Goal: Find specific page/section: Find specific page/section

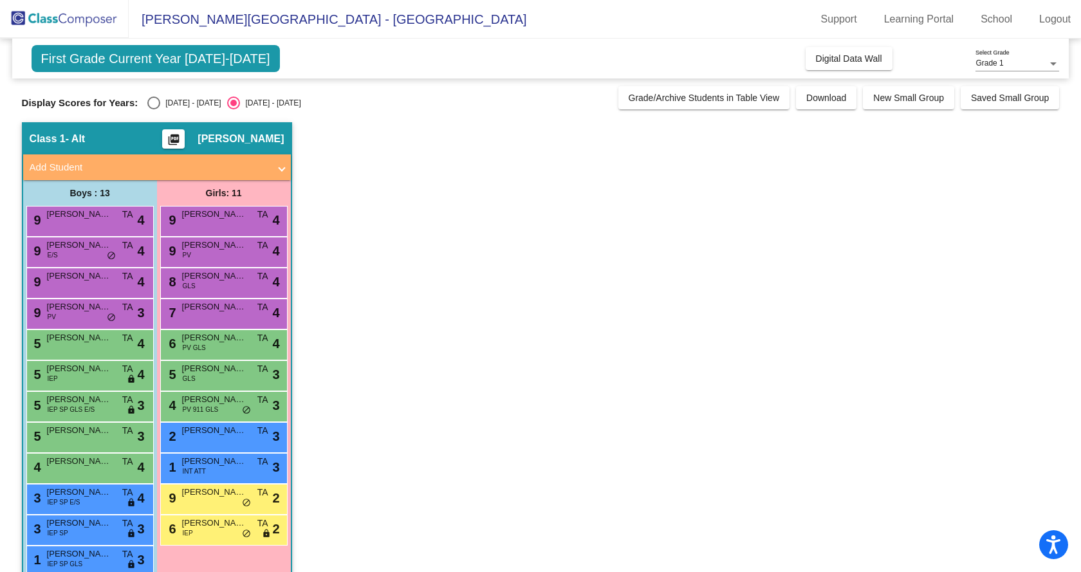
click at [71, 23] on img at bounding box center [64, 19] width 129 height 38
click at [1014, 16] on link "School" at bounding box center [997, 19] width 52 height 21
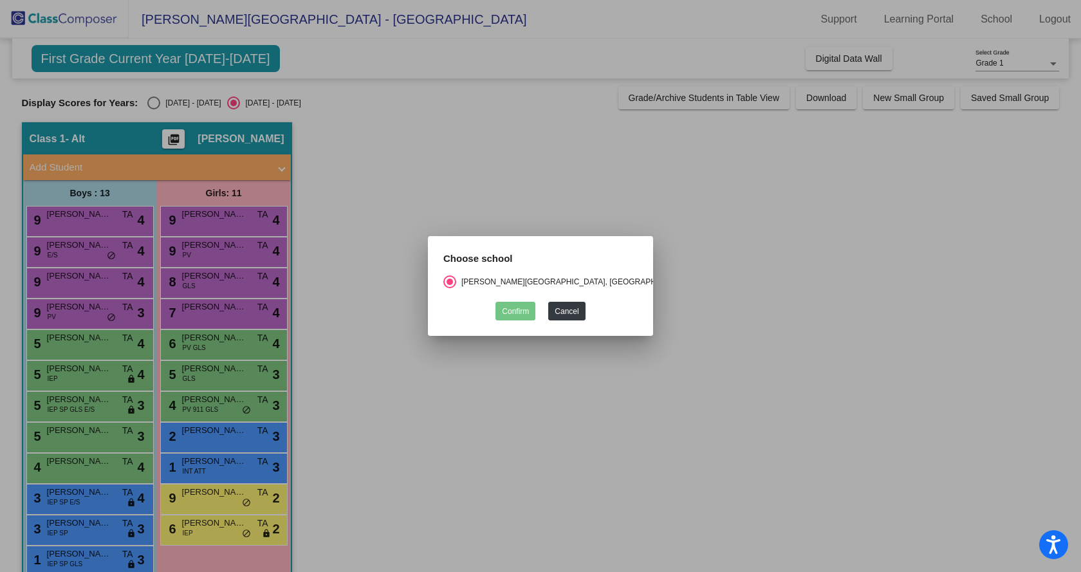
click at [504, 156] on div at bounding box center [540, 286] width 1081 height 572
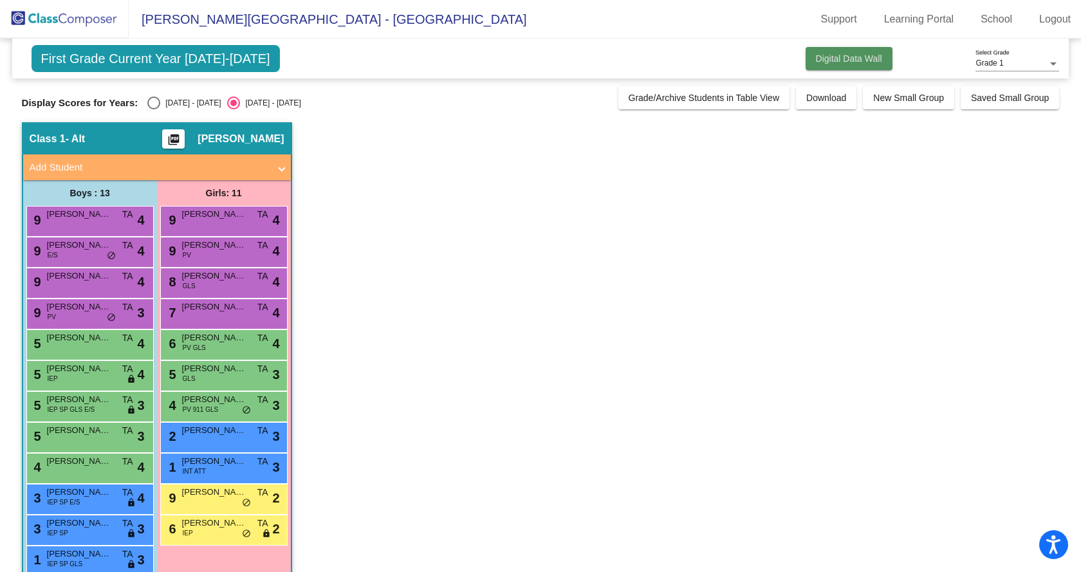
click at [833, 61] on span "Digital Data Wall" at bounding box center [849, 58] width 66 height 10
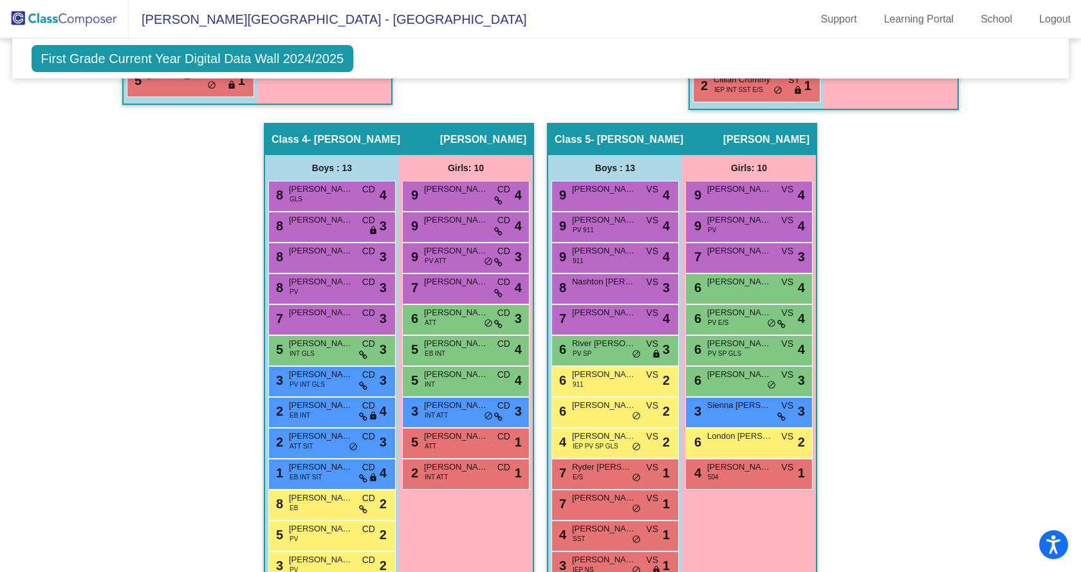
scroll to position [769, 0]
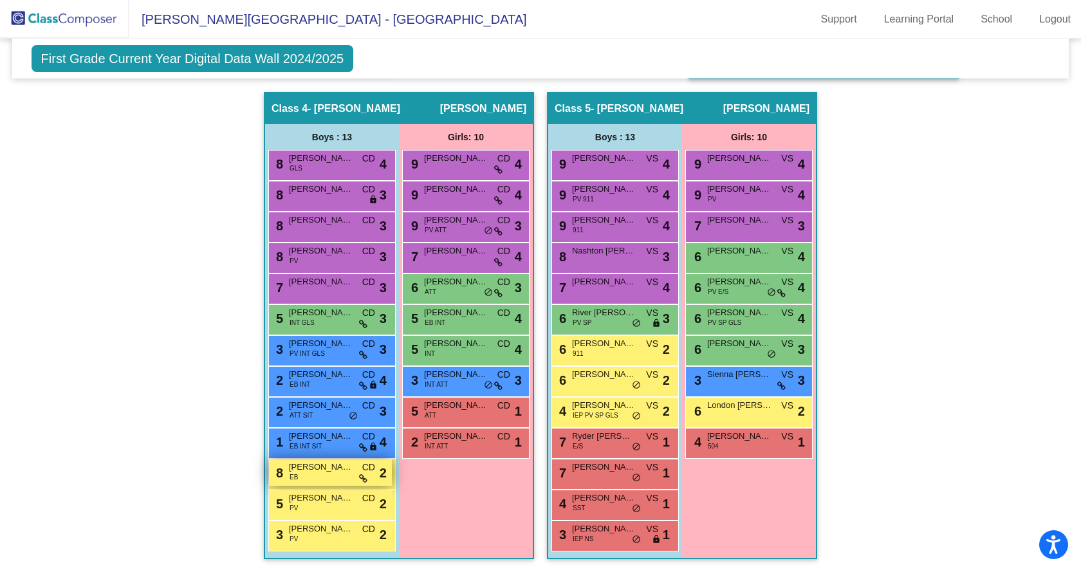
click at [355, 478] on div "8 Timofey Semenenkau EB CD lock do_not_disturb_alt 2" at bounding box center [330, 473] width 123 height 26
